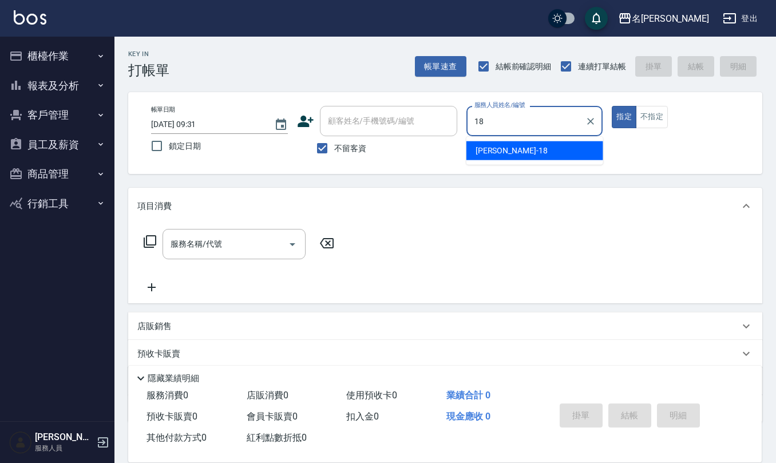
type input "[PERSON_NAME]-18"
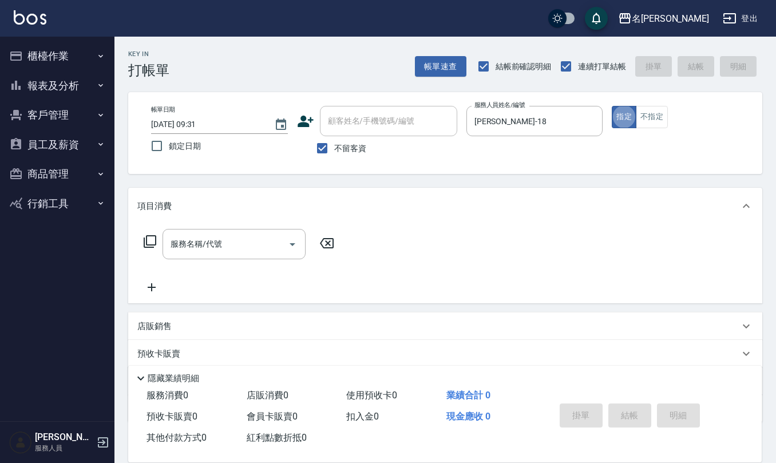
type button "true"
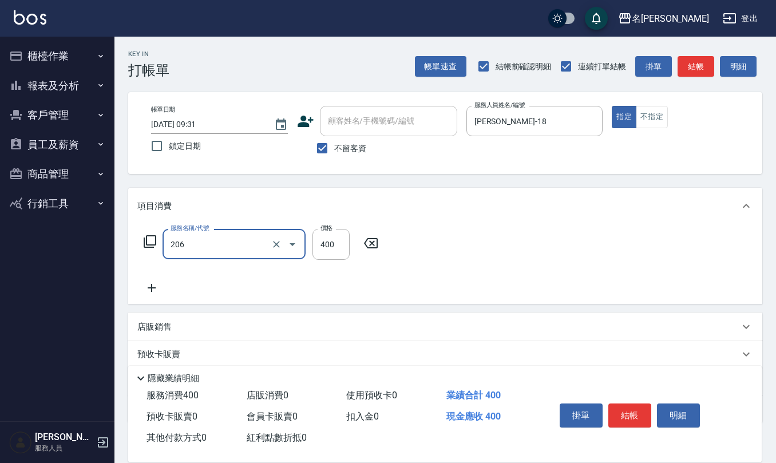
type input "健康洗(206)"
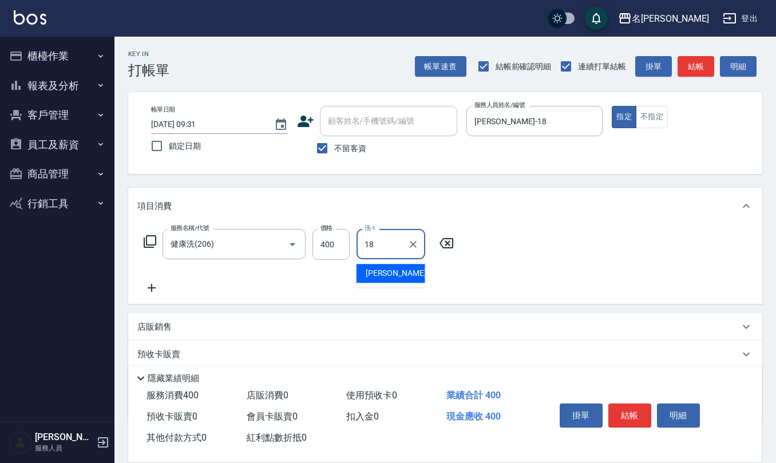
type input "[PERSON_NAME]-18"
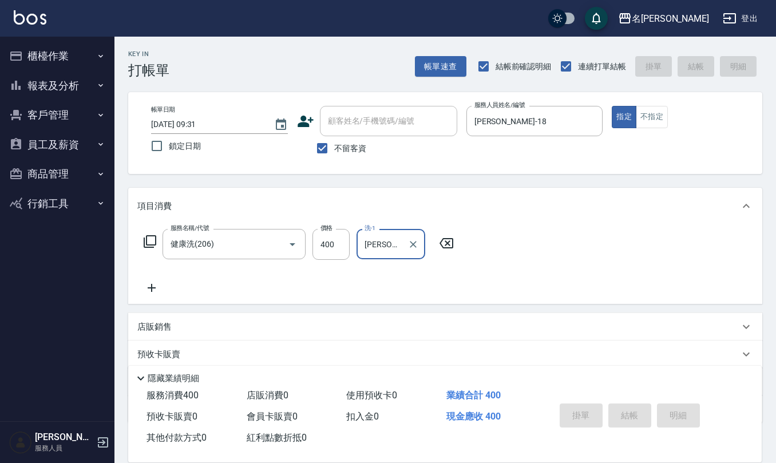
type input "[DATE] 15:10"
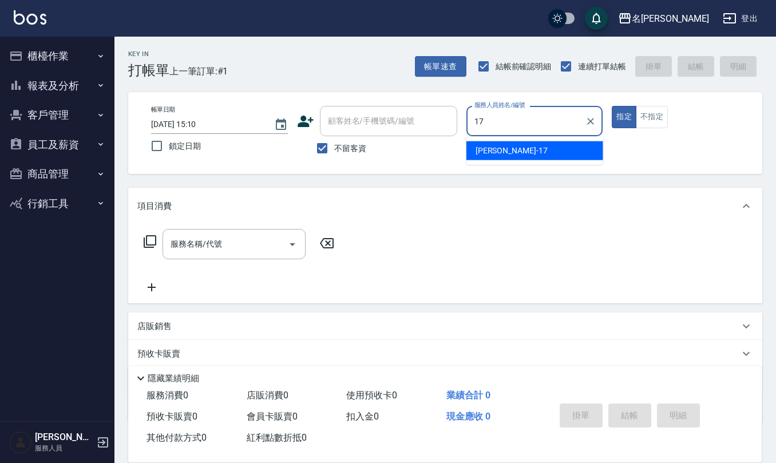
type input "[PERSON_NAME]-17"
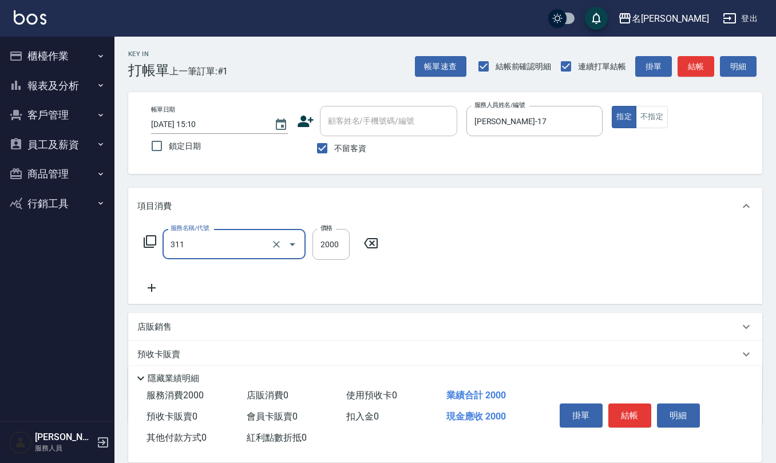
type input "生化離子燙2000(311)"
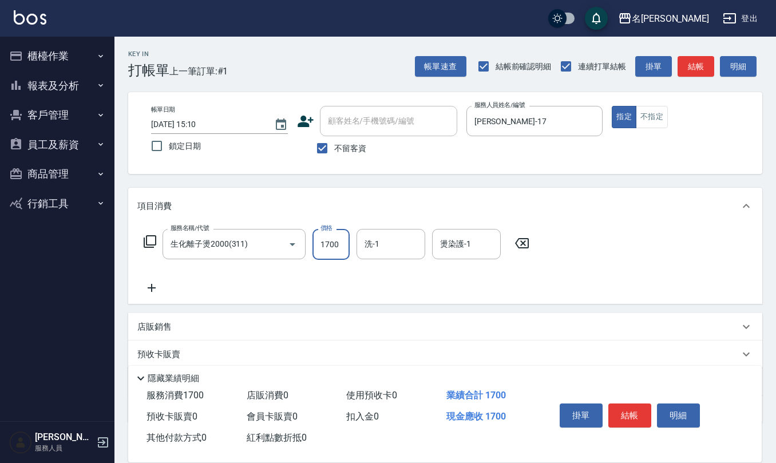
type input "1700"
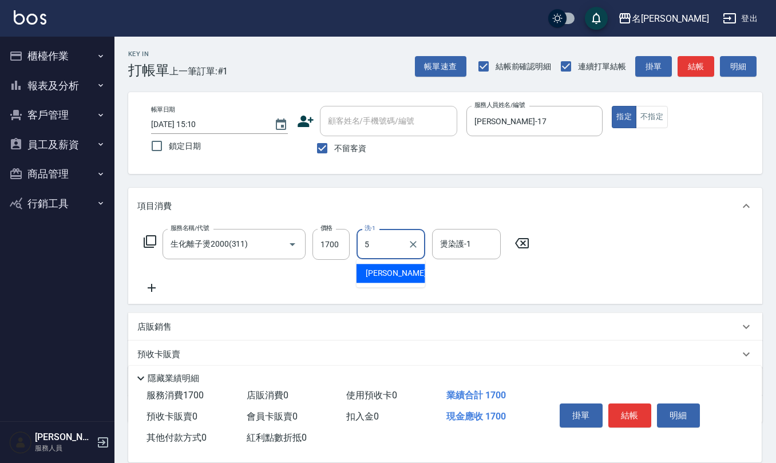
type input "[PERSON_NAME]5"
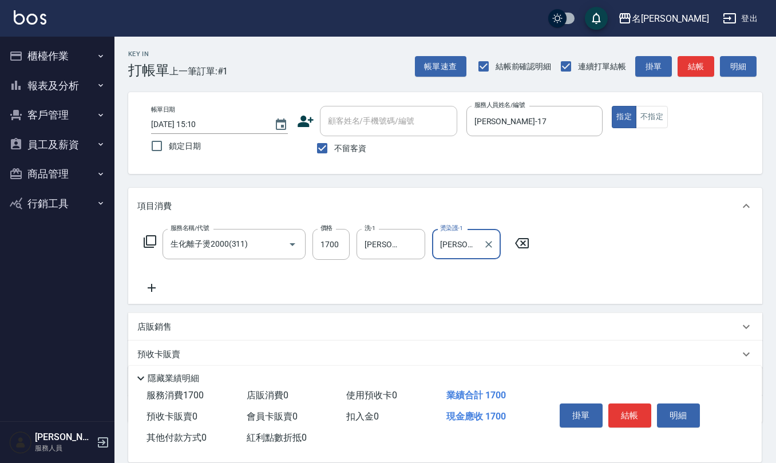
type input "[PERSON_NAME]-17"
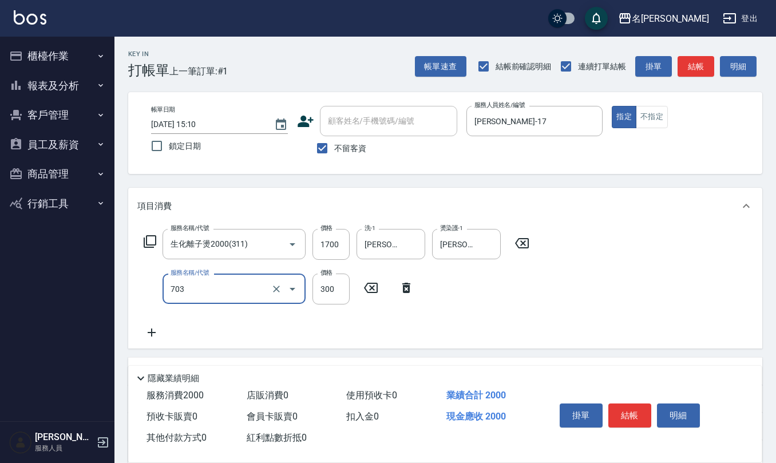
type input "(1236)設計師(703)"
type input "500"
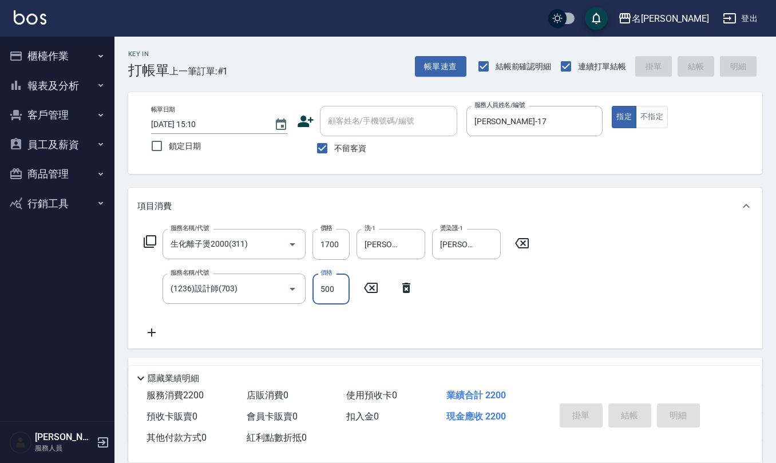
type input "[DATE] 15:11"
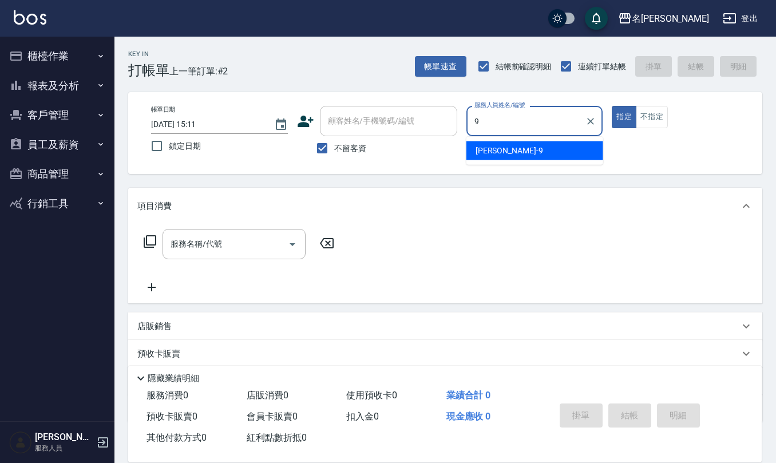
type input "[PERSON_NAME]-9"
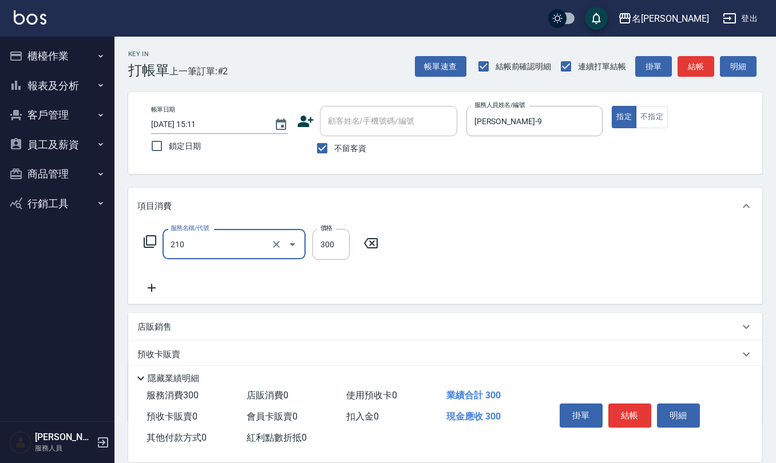
type input "[PERSON_NAME]洗髮精(210)"
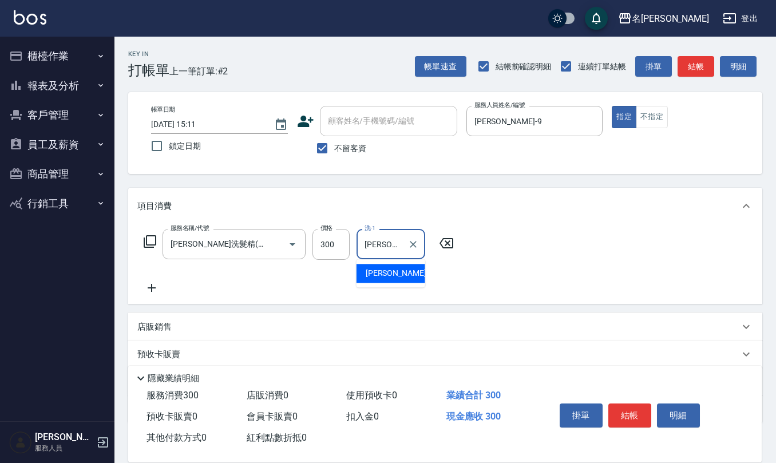
type input "[PERSON_NAME]-20"
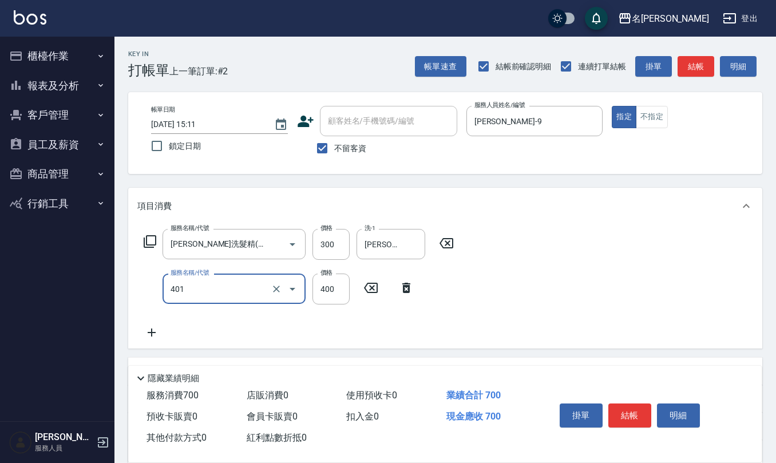
type input "剪髮(401)"
type input "300"
